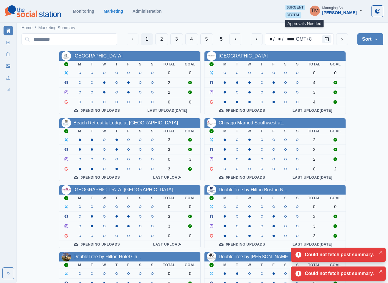
click at [302, 15] on span "3 total" at bounding box center [294, 14] width 16 height 5
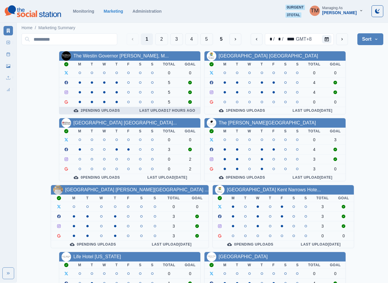
click at [106, 113] on div "2 Pending Uploads" at bounding box center [97, 110] width 66 height 5
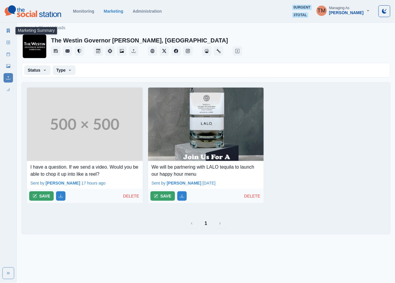
click at [5, 31] on link "Marketing Summary" at bounding box center [8, 30] width 9 height 9
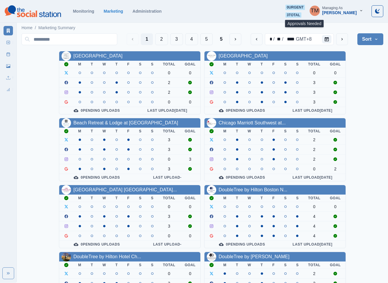
click at [302, 14] on span "3 total" at bounding box center [294, 14] width 16 height 5
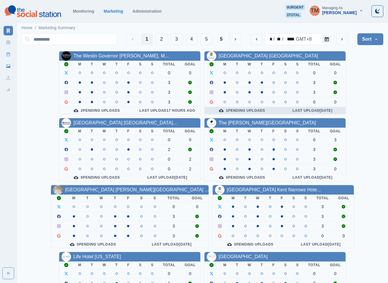
click at [250, 110] on div "1 Pending Uploads" at bounding box center [242, 110] width 66 height 5
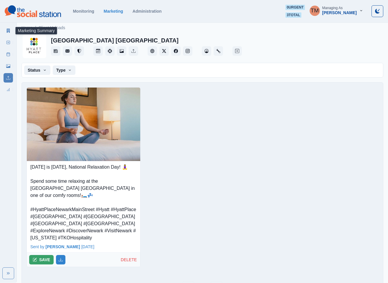
click at [5, 30] on link "Marketing Summary" at bounding box center [8, 30] width 9 height 9
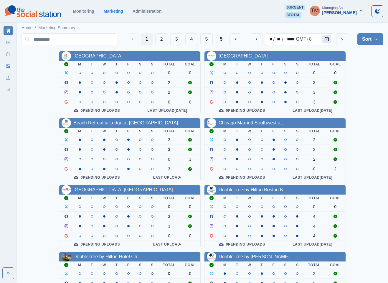
click at [328, 39] on icon "Calendar" at bounding box center [327, 39] width 4 height 4
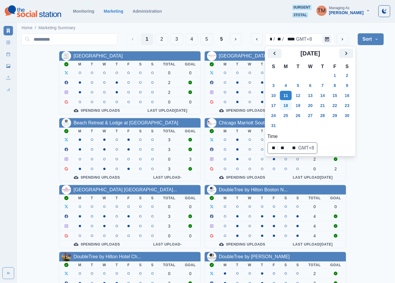
click at [285, 106] on button "18" at bounding box center [286, 105] width 12 height 9
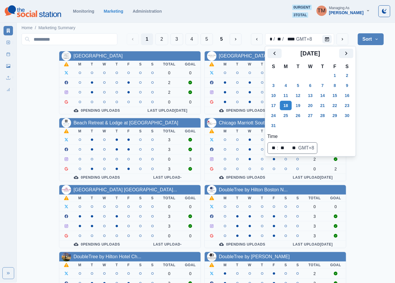
click at [375, 100] on div "AC Hotel Atlanta Downtown M T W T F S S Total Goal 0 0 2 2 0 0 0 Pending Upload…" at bounding box center [203, 250] width 362 height 398
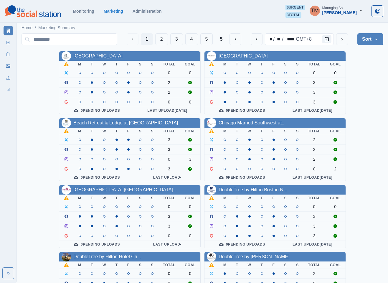
click at [110, 57] on link "AC Hotel Atlanta Downtown" at bounding box center [97, 55] width 49 height 5
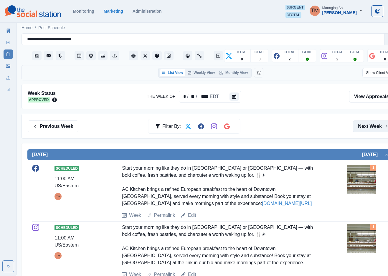
click at [377, 129] on button "Next Week" at bounding box center [373, 127] width 41 height 12
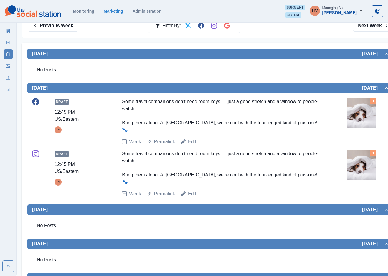
scroll to position [133, 0]
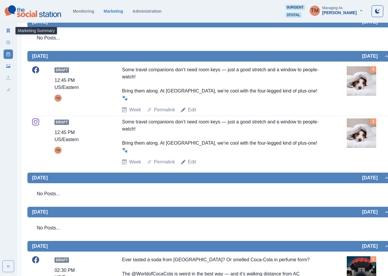
click at [4, 29] on link "Marketing Summary" at bounding box center [8, 30] width 9 height 9
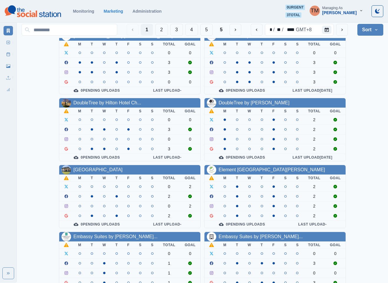
scroll to position [177, 0]
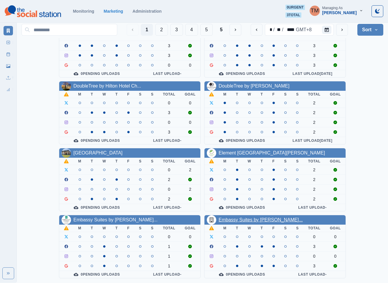
drag, startPoint x: 234, startPoint y: 222, endPoint x: 229, endPoint y: 220, distance: 6.2
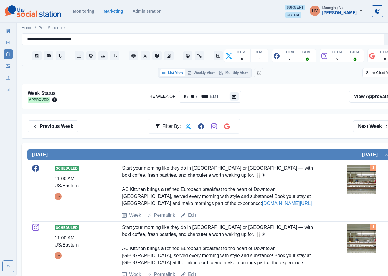
drag, startPoint x: 365, startPoint y: 124, endPoint x: 277, endPoint y: 55, distance: 112.0
click at [363, 123] on button "Next Week" at bounding box center [373, 127] width 41 height 12
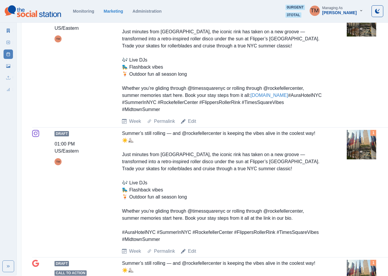
scroll to position [133, 0]
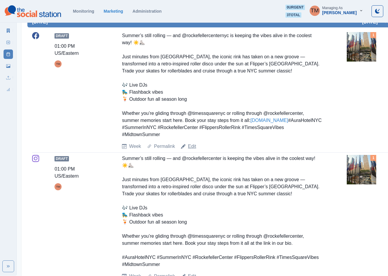
click at [191, 150] on link "Edit" at bounding box center [192, 146] width 8 height 7
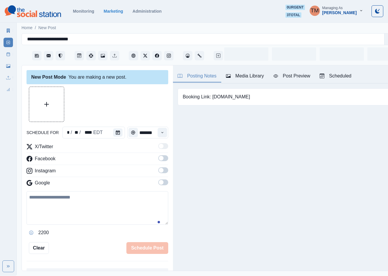
scroll to position [6, 0]
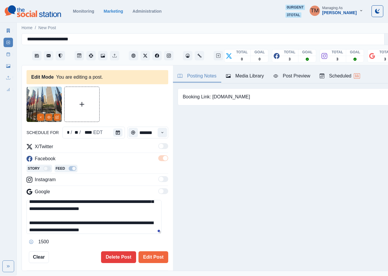
scroll to position [96, 0]
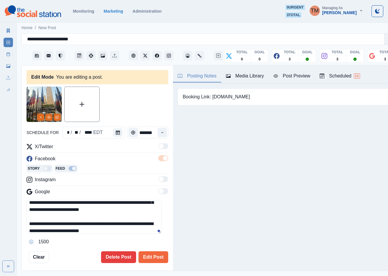
drag, startPoint x: 65, startPoint y: 205, endPoint x: 81, endPoint y: 206, distance: 16.2
click at [81, 206] on textarea "**********" at bounding box center [94, 217] width 135 height 34
drag, startPoint x: 64, startPoint y: 203, endPoint x: 102, endPoint y: 205, distance: 37.8
click at [102, 205] on textarea "**********" at bounding box center [94, 217] width 135 height 34
paste textarea "**"
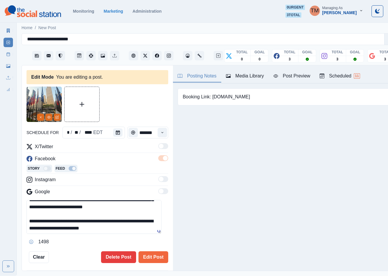
scroll to position [113, 0]
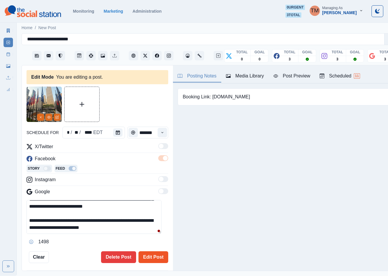
type textarea "**********"
click at [152, 252] on button "Edit Post" at bounding box center [154, 258] width 30 height 12
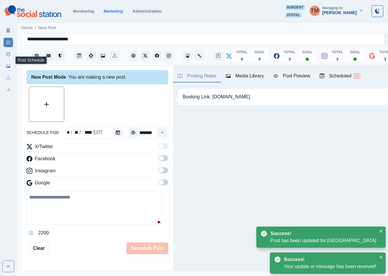
click at [8, 57] on link "Post Schedule" at bounding box center [8, 54] width 9 height 9
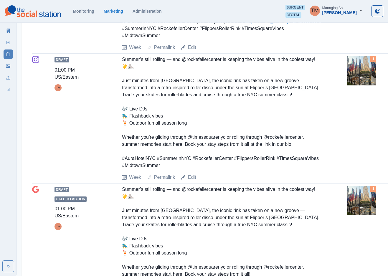
scroll to position [177, 0]
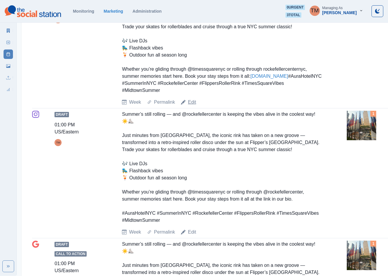
click at [191, 106] on link "Edit" at bounding box center [192, 102] width 8 height 7
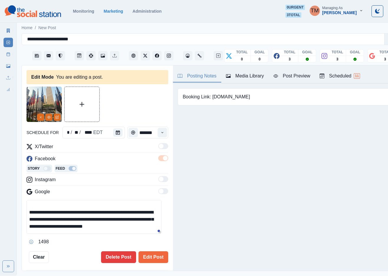
scroll to position [80, 0]
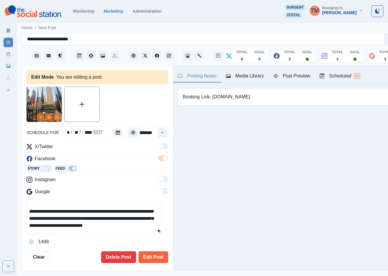
click at [62, 219] on textarea "**********" at bounding box center [94, 217] width 135 height 34
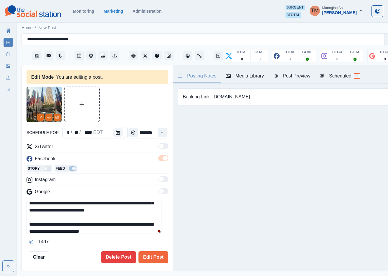
scroll to position [97, 0]
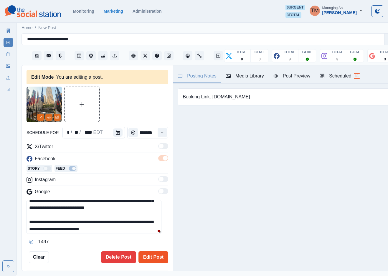
type textarea "**********"
click at [151, 252] on button "Edit Post" at bounding box center [154, 258] width 30 height 12
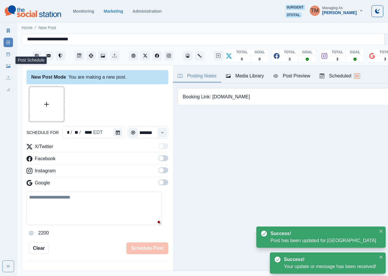
click at [8, 56] on icon at bounding box center [8, 54] width 4 height 4
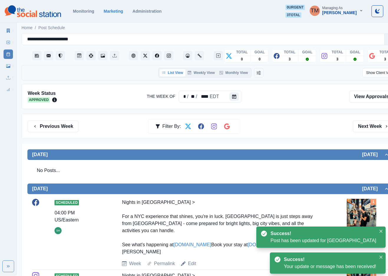
drag, startPoint x: 369, startPoint y: 127, endPoint x: 328, endPoint y: 141, distance: 43.1
click at [369, 128] on button "Next Week" at bounding box center [373, 127] width 41 height 12
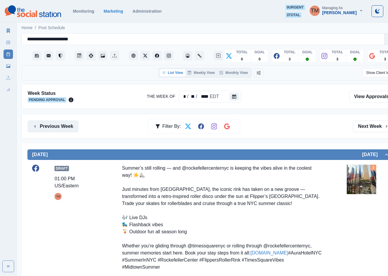
click at [58, 127] on button "Previous Week" at bounding box center [53, 127] width 51 height 12
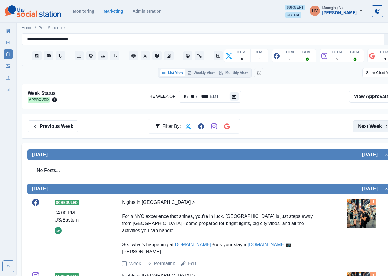
click at [375, 129] on button "Next Week" at bounding box center [373, 127] width 41 height 12
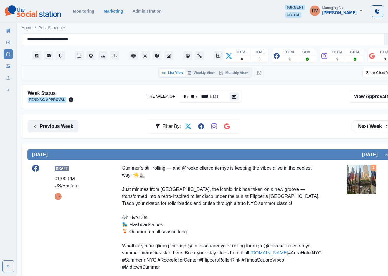
click at [55, 126] on button "Previous Week" at bounding box center [53, 127] width 51 height 12
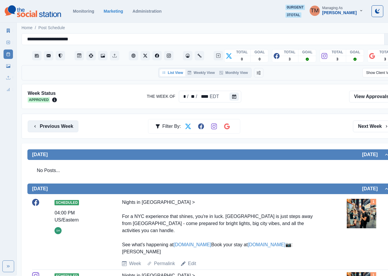
click at [55, 126] on button "Previous Week" at bounding box center [53, 127] width 51 height 12
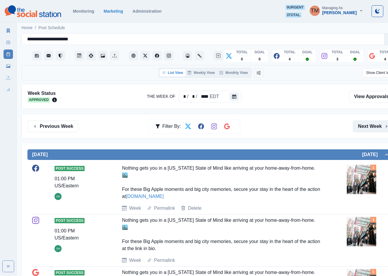
click at [372, 125] on button "Next Week" at bounding box center [373, 127] width 41 height 12
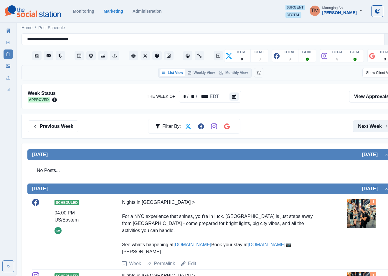
click at [372, 125] on button "Next Week" at bounding box center [373, 127] width 41 height 12
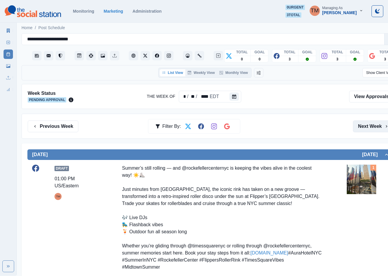
click at [378, 128] on button "Next Week" at bounding box center [373, 127] width 41 height 12
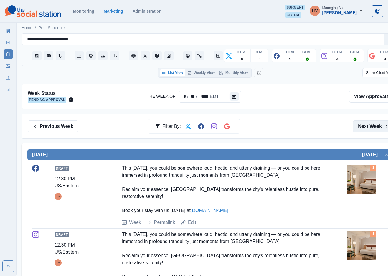
drag, startPoint x: 372, startPoint y: 129, endPoint x: 275, endPoint y: 58, distance: 119.8
click at [372, 127] on button "Next Week" at bounding box center [373, 127] width 41 height 12
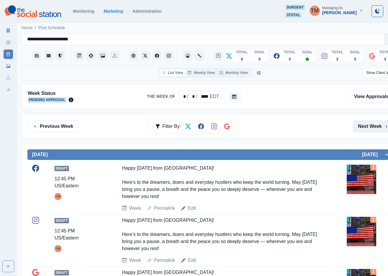
click at [378, 125] on button "Next Week" at bounding box center [373, 127] width 41 height 12
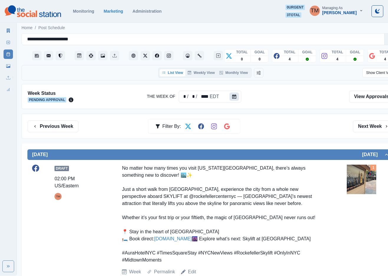
click at [236, 104] on div "Week Status Pending Approval The Week Of * / * / **** EDT View Approvals" at bounding box center [211, 96] width 379 height 25
click at [233, 92] on div at bounding box center [236, 97] width 12 height 12
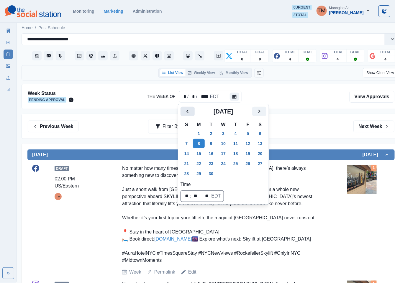
click at [186, 110] on icon "Previous" at bounding box center [187, 111] width 7 height 7
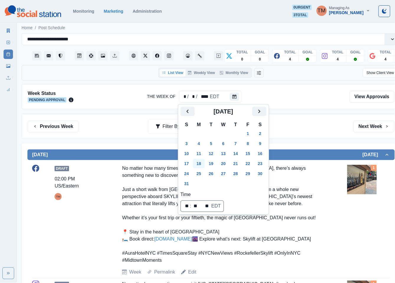
click at [198, 164] on button "18" at bounding box center [199, 163] width 12 height 9
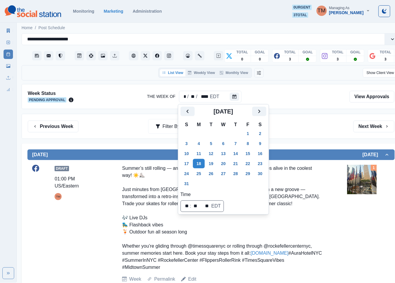
click at [317, 127] on div "Previous Week Filter By: Next Week" at bounding box center [211, 127] width 367 height 12
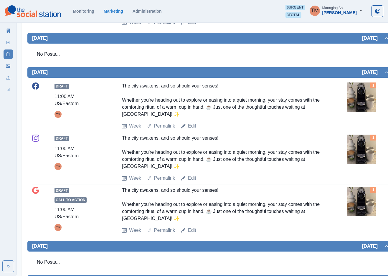
scroll to position [531, 0]
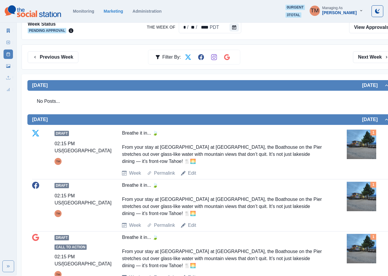
scroll to position [54, 0]
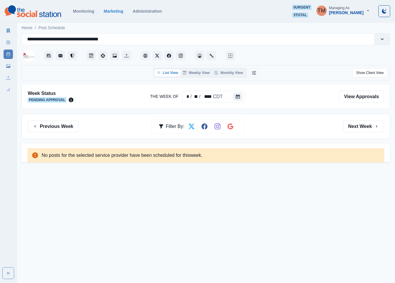
drag, startPoint x: 370, startPoint y: 128, endPoint x: 137, endPoint y: 139, distance: 233.3
click at [358, 128] on button "Next Week" at bounding box center [363, 127] width 41 height 12
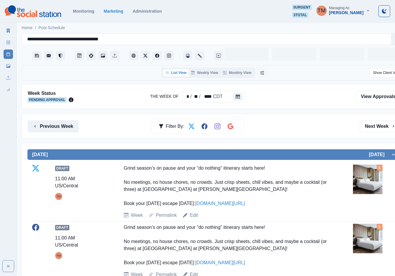
click at [69, 130] on button "Previous Week" at bounding box center [53, 127] width 51 height 12
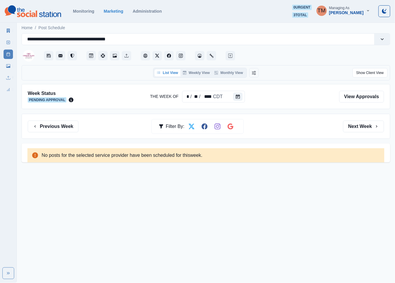
click at [359, 126] on button "Next Week" at bounding box center [363, 127] width 41 height 12
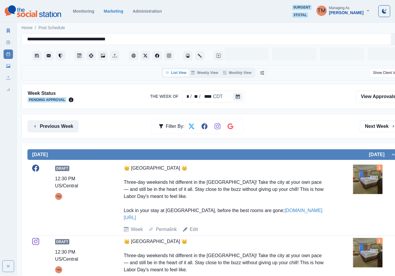
click at [60, 130] on button "Previous Week" at bounding box center [53, 127] width 51 height 12
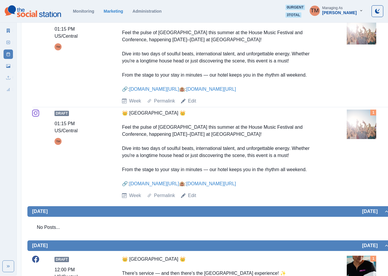
scroll to position [203, 0]
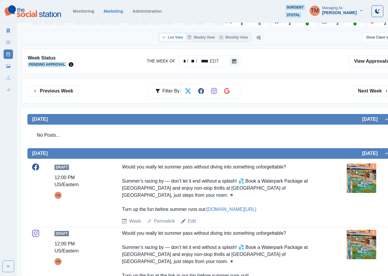
scroll to position [35, 0]
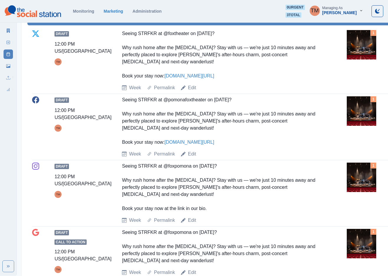
scroll to position [133, 0]
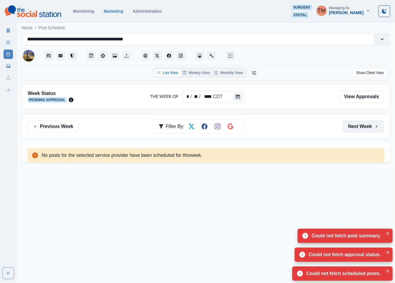
drag, startPoint x: 368, startPoint y: 128, endPoint x: 345, endPoint y: 129, distance: 22.2
click at [345, 129] on button "Next Week" at bounding box center [363, 127] width 41 height 12
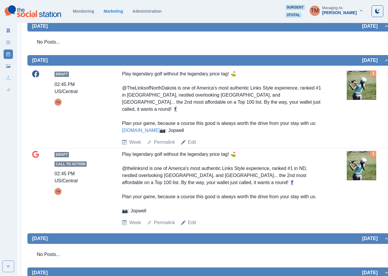
scroll to position [133, 0]
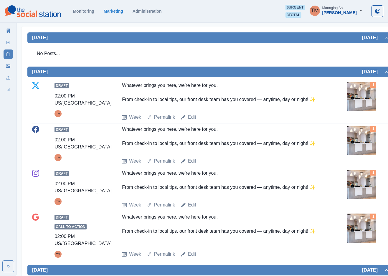
scroll to position [133, 0]
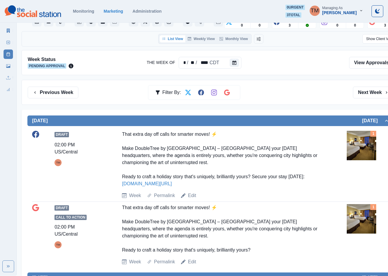
scroll to position [44, 0]
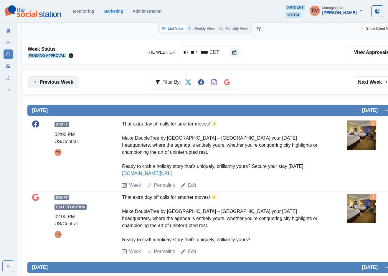
click at [55, 83] on button "Previous Week" at bounding box center [53, 82] width 51 height 12
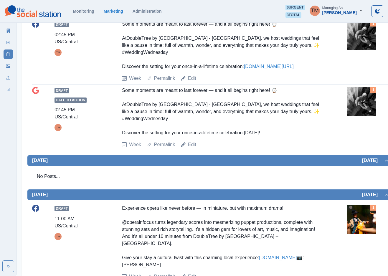
scroll to position [398, 0]
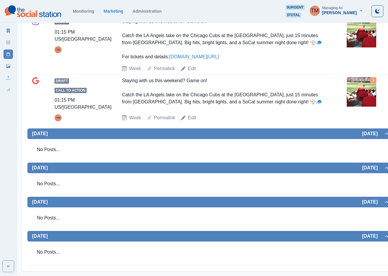
scroll to position [285, 0]
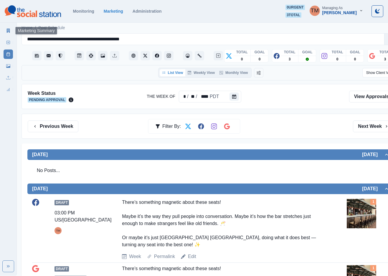
click at [6, 29] on icon at bounding box center [8, 31] width 4 height 4
